Goal: Information Seeking & Learning: Learn about a topic

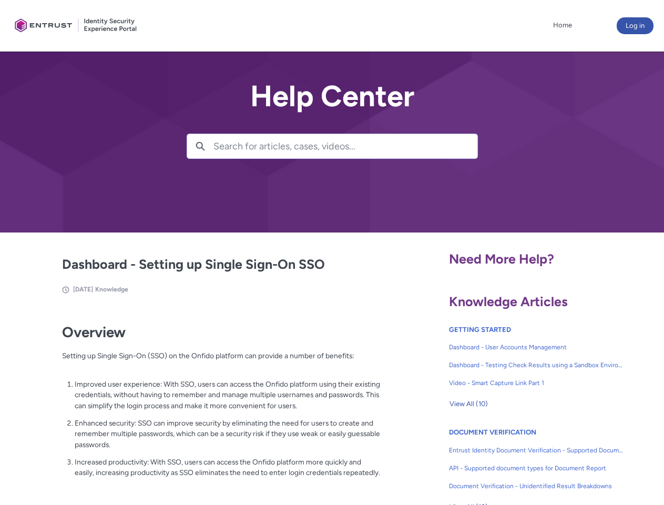
click at [200, 146] on lightning-primitive-icon "button" at bounding box center [200, 145] width 9 height 8
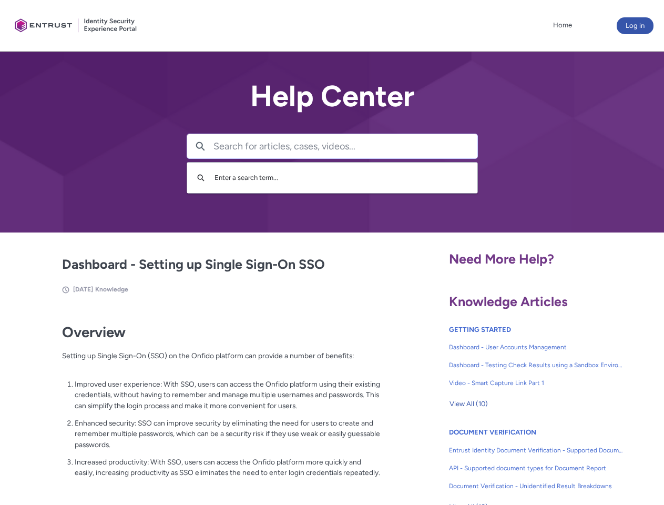
click at [201, 402] on p "Improved user experience: With SSO, users can access the Onfido platform using …" at bounding box center [228, 395] width 306 height 33
click at [468, 404] on span "View All (10)" at bounding box center [469, 404] width 38 height 16
click at [508, 460] on link "API - Supported document types for Document Report" at bounding box center [536, 468] width 175 height 18
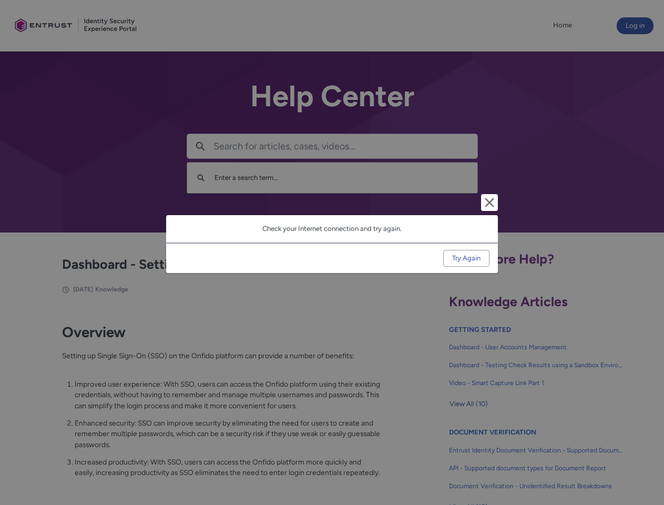
click at [647, 460] on div "Cancel and close Check your Internet connection and try again. Try Again" at bounding box center [332, 252] width 664 height 505
